Goal: Use online tool/utility: Utilize a website feature to perform a specific function

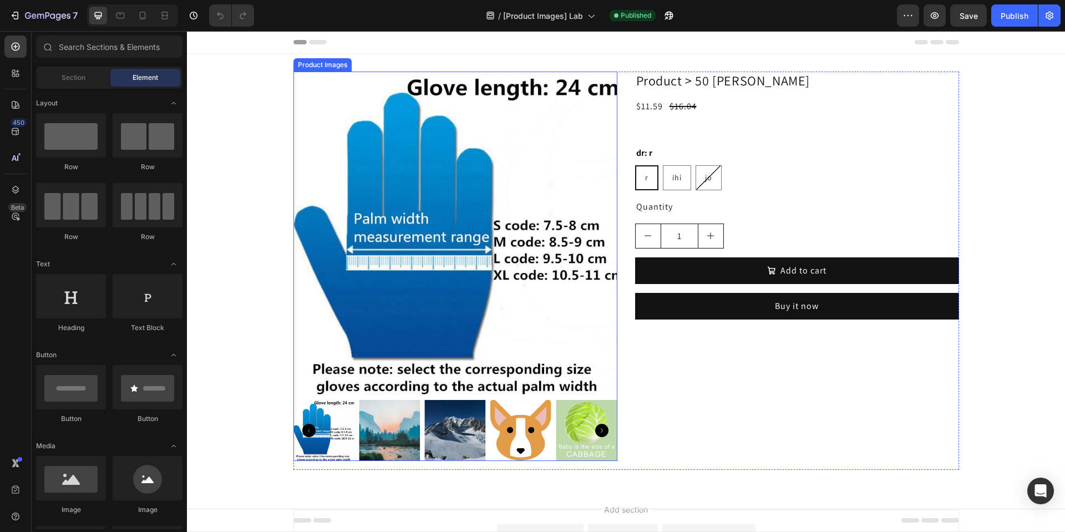
click at [454, 251] on img at bounding box center [455, 234] width 324 height 324
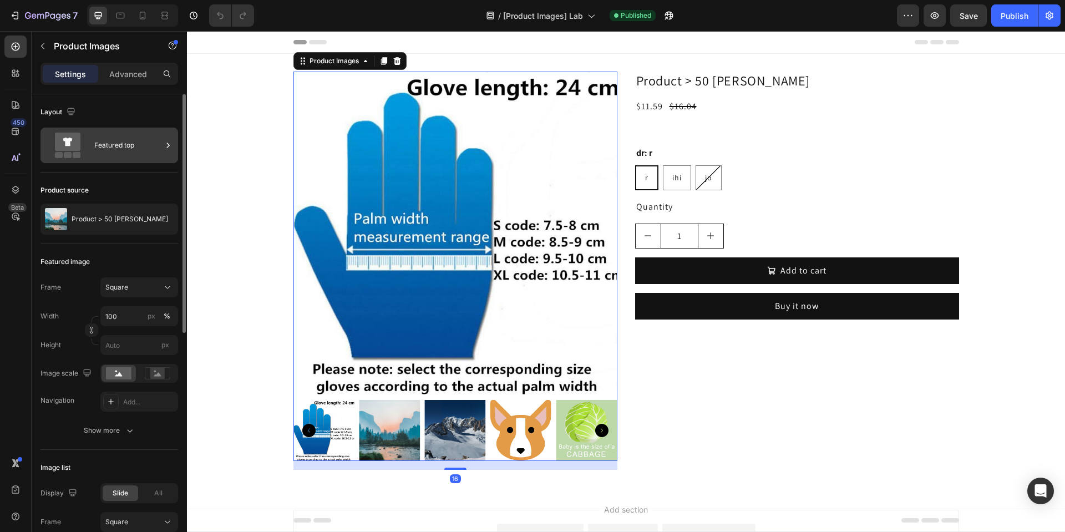
click at [137, 143] on div "Featured top" at bounding box center [128, 146] width 68 height 26
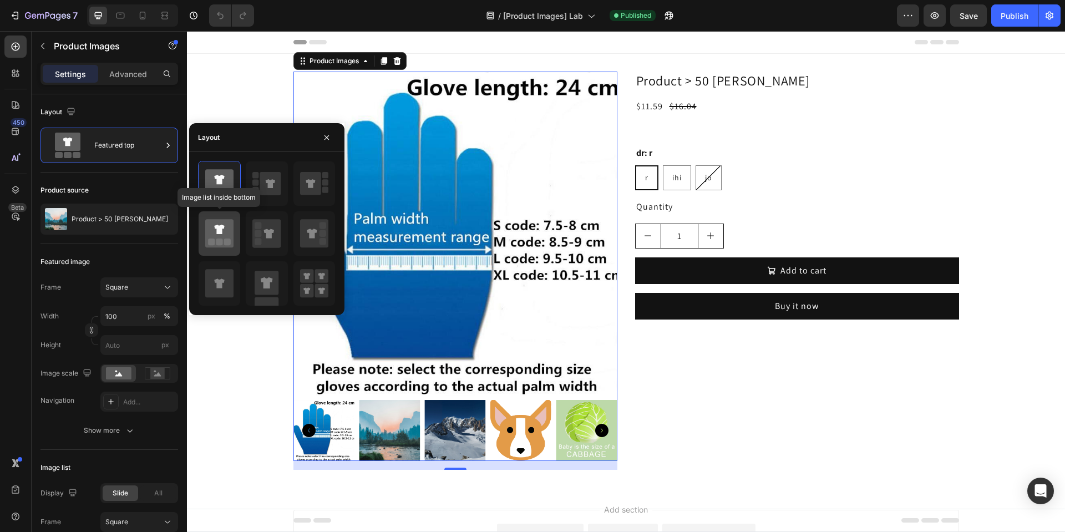
click at [225, 240] on rect at bounding box center [227, 241] width 7 height 7
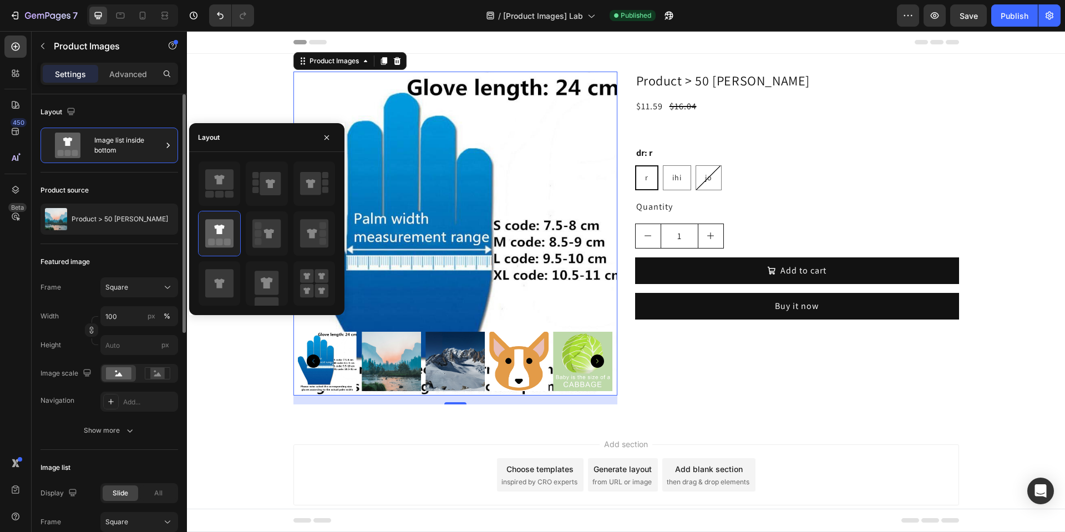
click at [123, 460] on div "Image list" at bounding box center [109, 468] width 138 height 18
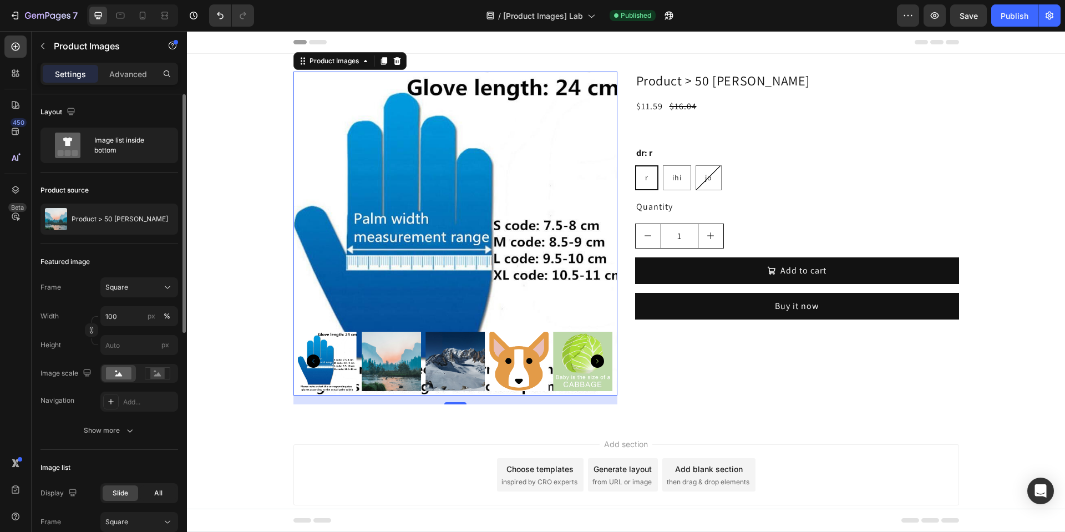
click at [150, 492] on div "All" at bounding box center [157, 493] width 35 height 16
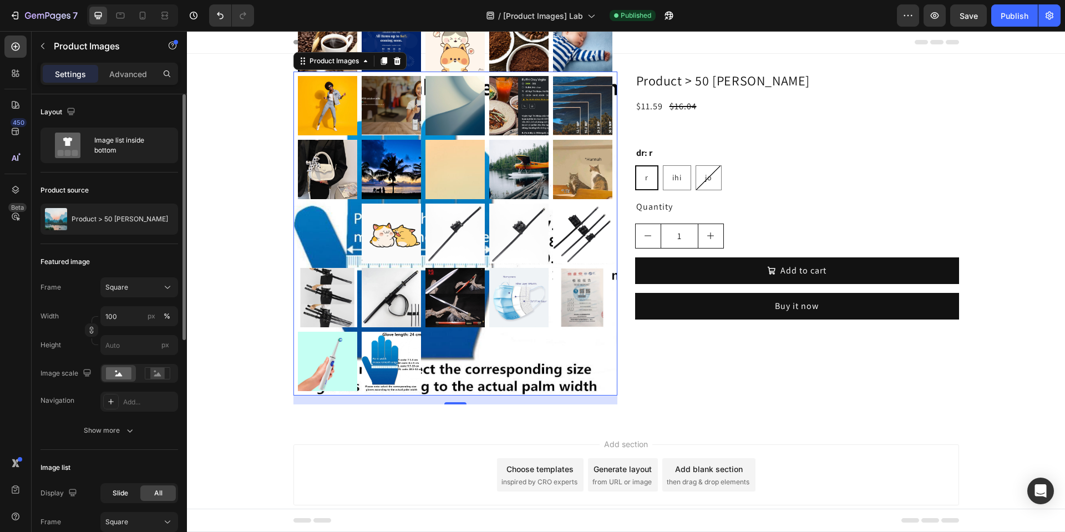
click at [125, 494] on span "Slide" at bounding box center [121, 493] width 16 height 10
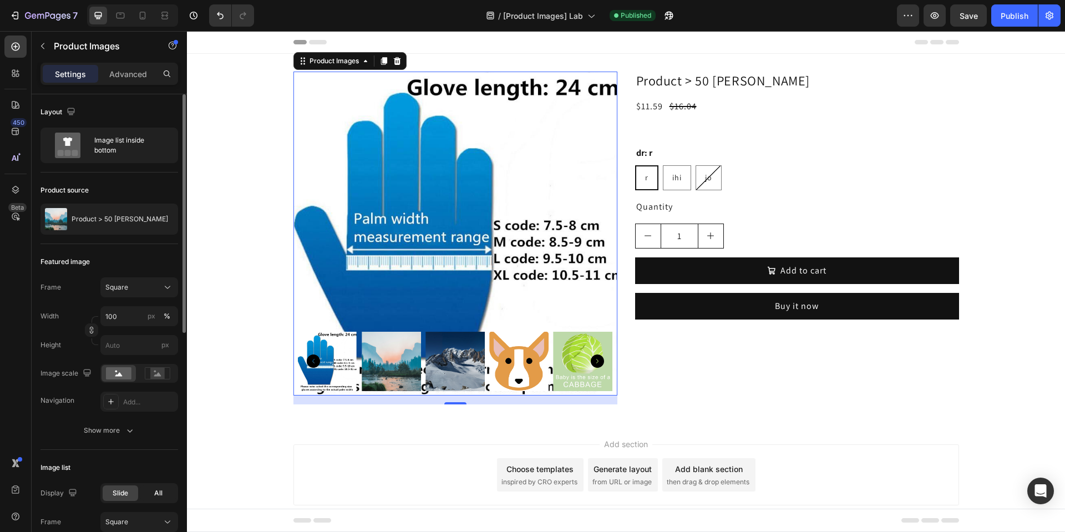
click at [156, 494] on span "All" at bounding box center [158, 493] width 8 height 10
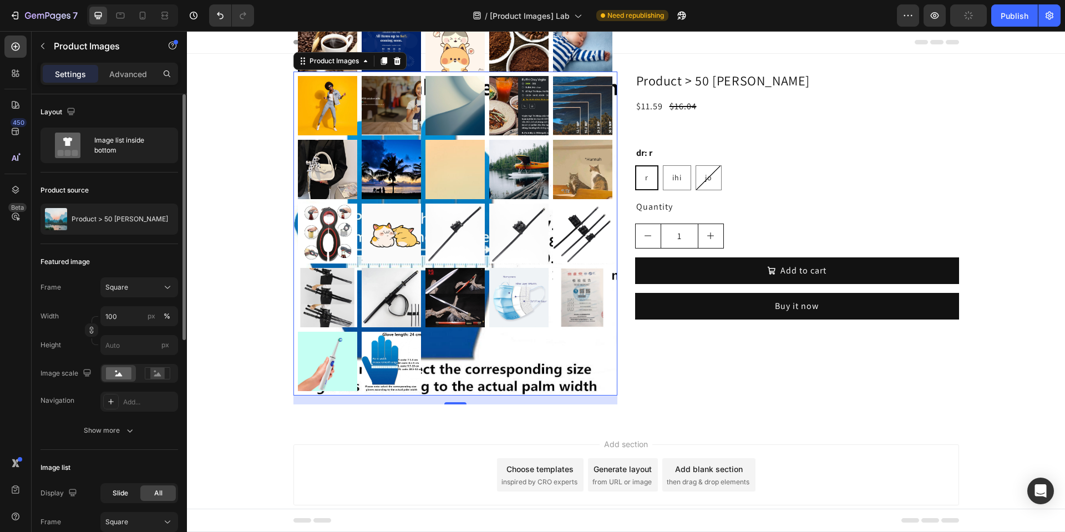
click at [113, 494] on span "Slide" at bounding box center [121, 493] width 16 height 10
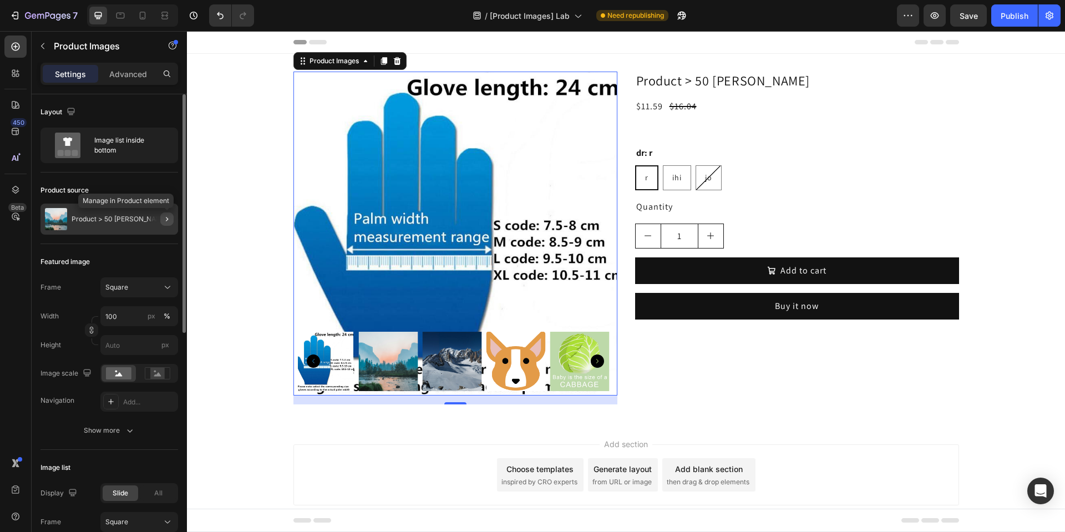
click at [168, 222] on icon "button" at bounding box center [167, 219] width 9 height 9
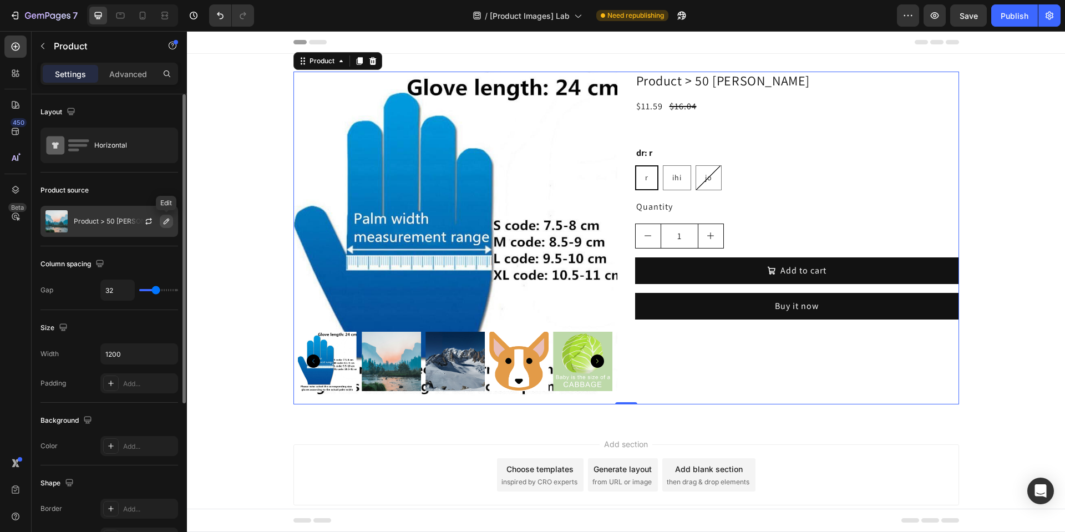
click at [165, 224] on icon "button" at bounding box center [166, 221] width 9 height 9
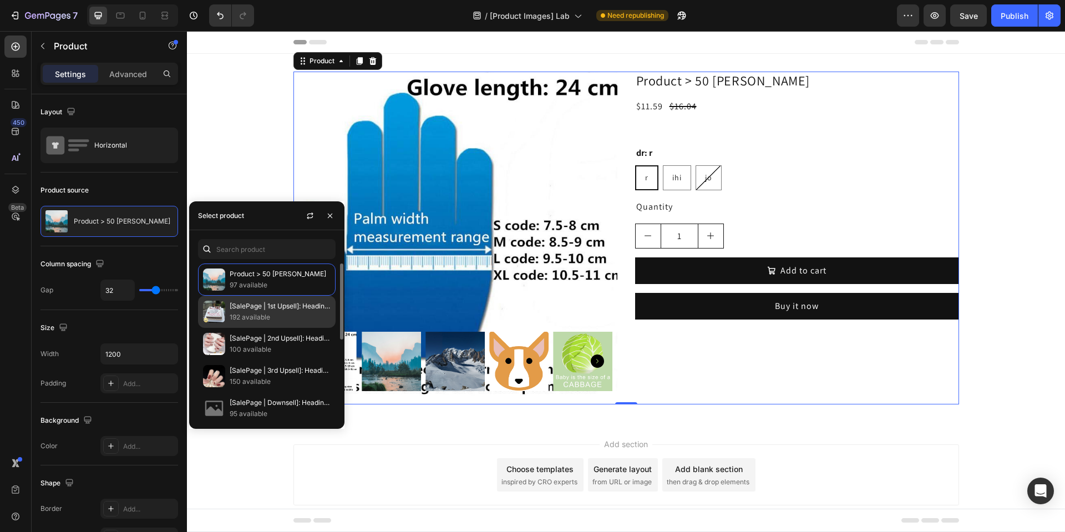
click at [273, 316] on p "192 available" at bounding box center [280, 317] width 101 height 11
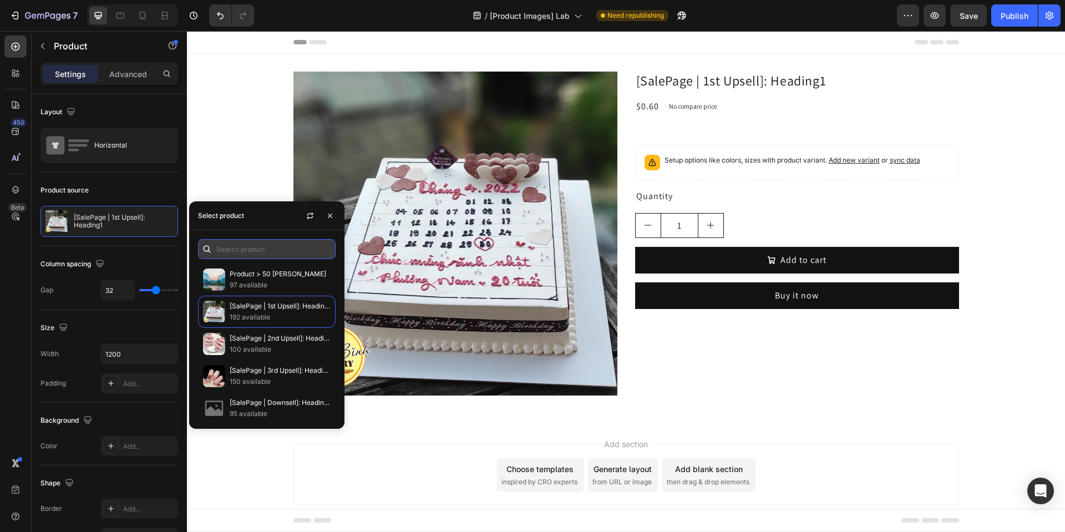
click at [260, 248] on input "text" at bounding box center [267, 249] width 138 height 20
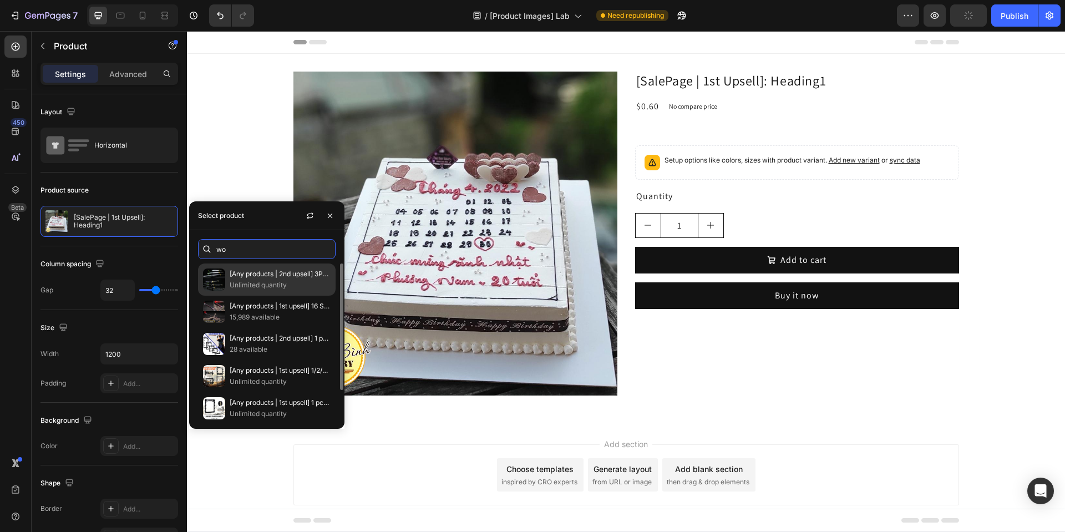
type input "wo"
click at [277, 282] on p "Unlimited quantity" at bounding box center [280, 285] width 101 height 11
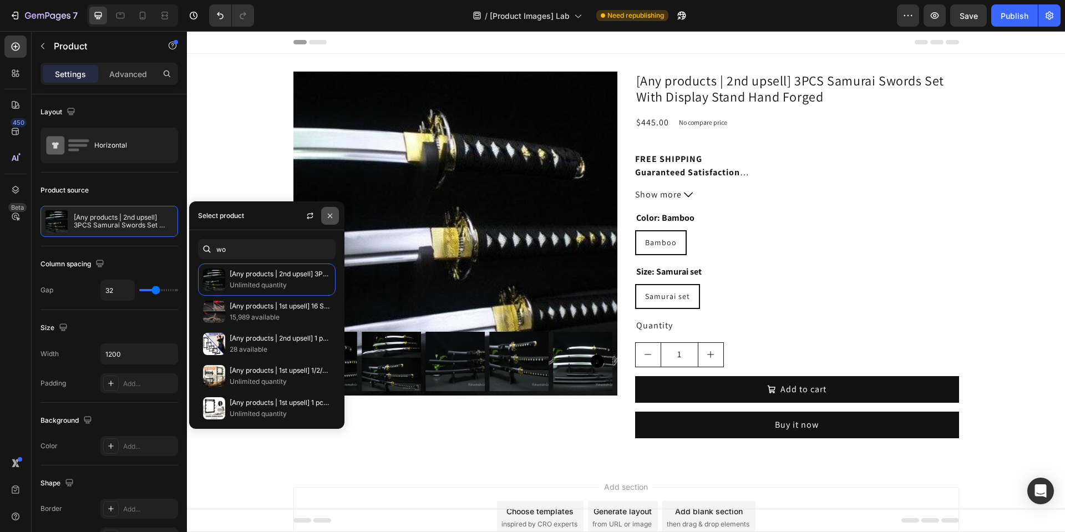
drag, startPoint x: 332, startPoint y: 217, endPoint x: 55, endPoint y: 268, distance: 281.0
click at [332, 217] on icon "button" at bounding box center [330, 215] width 4 height 4
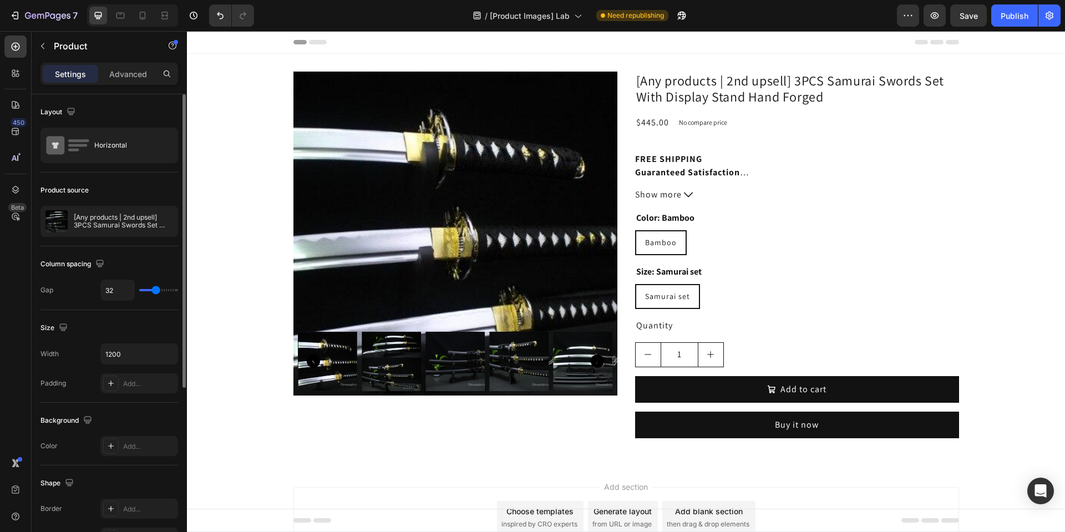
click at [104, 420] on div "Background" at bounding box center [109, 421] width 138 height 18
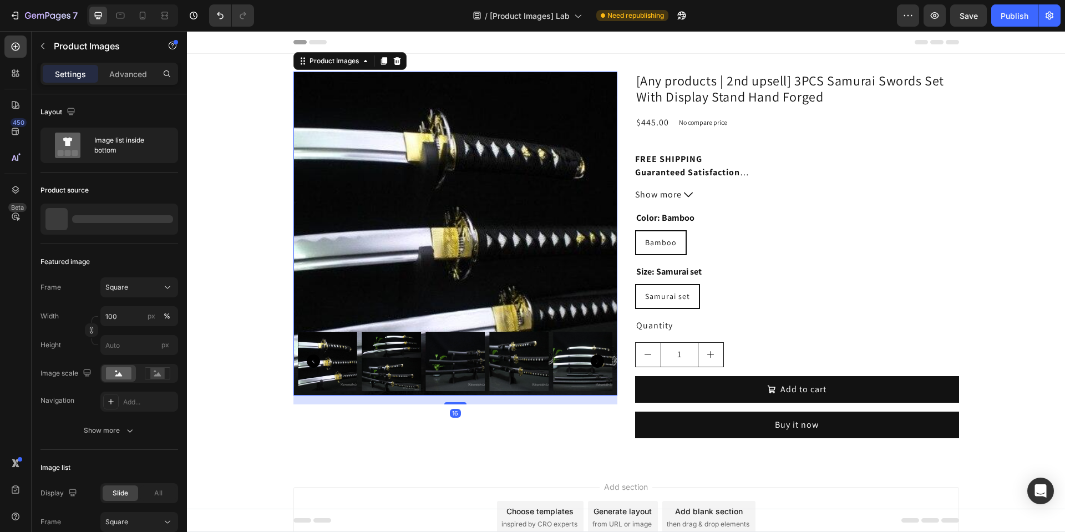
click at [417, 155] on img at bounding box center [455, 234] width 324 height 324
click at [154, 489] on span "All" at bounding box center [158, 493] width 8 height 10
